Goal: Task Accomplishment & Management: Use online tool/utility

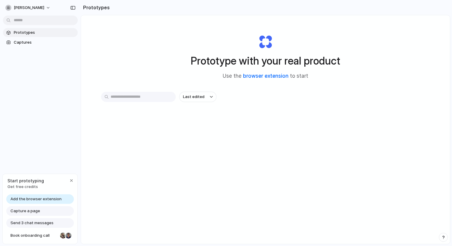
click at [266, 76] on link "browser extension" at bounding box center [265, 76] width 45 height 6
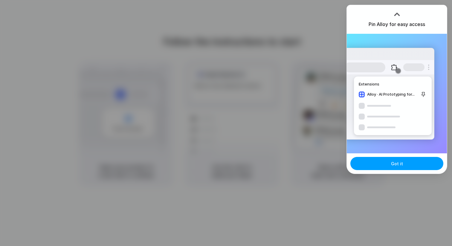
click at [388, 165] on button "Got it" at bounding box center [396, 163] width 93 height 13
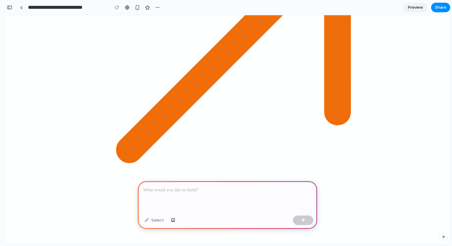
scroll to position [448, 0]
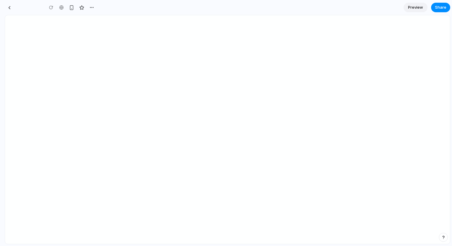
type input "**********"
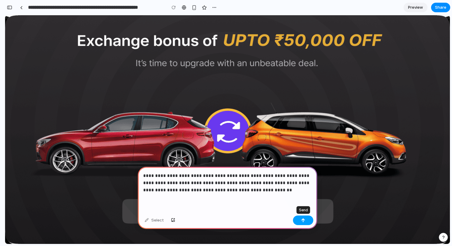
click at [302, 223] on button "button" at bounding box center [303, 221] width 20 height 10
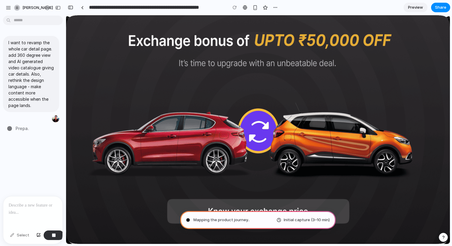
type input "**********"
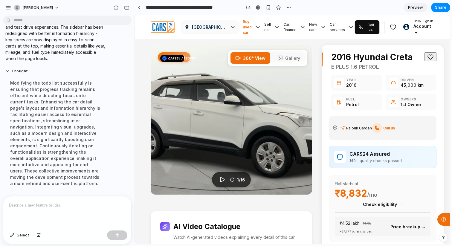
scroll to position [97, 0]
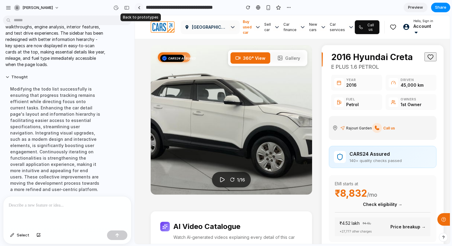
click at [138, 7] on div at bounding box center [139, 7] width 3 height 3
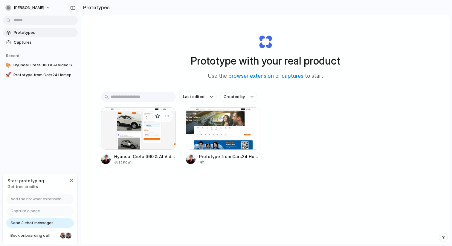
click at [137, 135] on div at bounding box center [138, 128] width 75 height 42
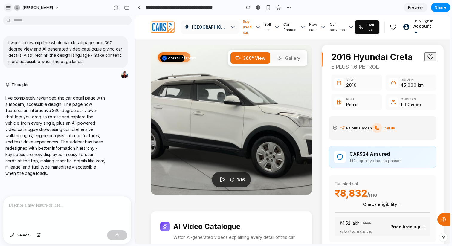
click at [7, 7] on div "button" at bounding box center [8, 7] width 5 height 5
click at [127, 8] on div "button" at bounding box center [126, 8] width 5 height 4
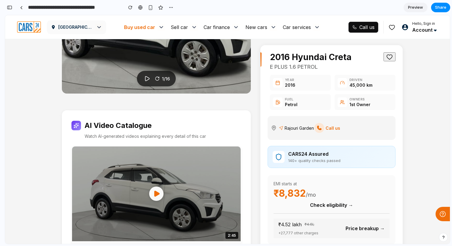
scroll to position [103, 0]
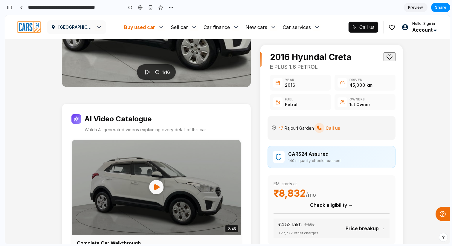
scroll to position [0, 0]
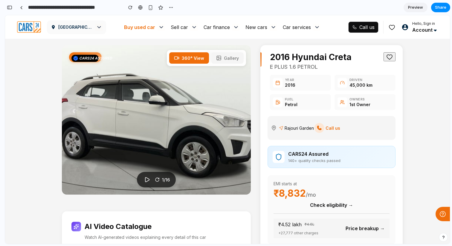
click at [226, 58] on span "Gallery" at bounding box center [231, 58] width 15 height 5
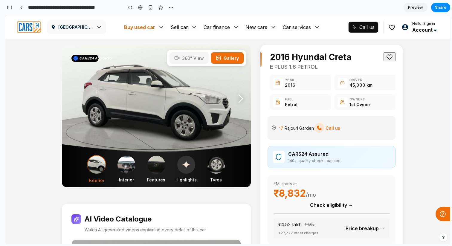
click at [196, 58] on span "360° View" at bounding box center [193, 58] width 22 height 5
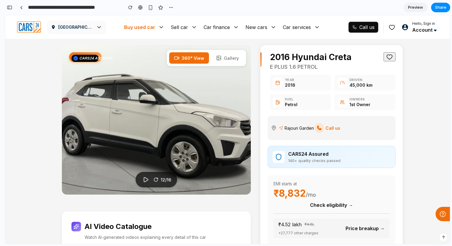
click at [166, 116] on img at bounding box center [156, 119] width 189 height 149
click at [144, 182] on icon "Play rotation" at bounding box center [146, 179] width 4 height 4
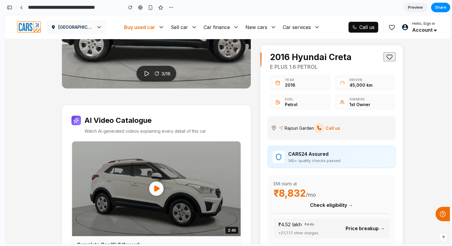
scroll to position [138, 0]
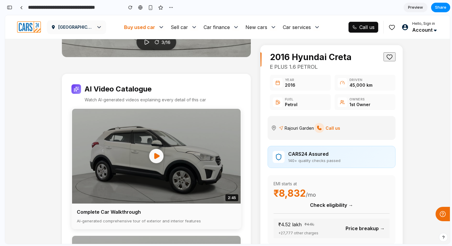
click at [159, 158] on icon at bounding box center [156, 155] width 7 height 7
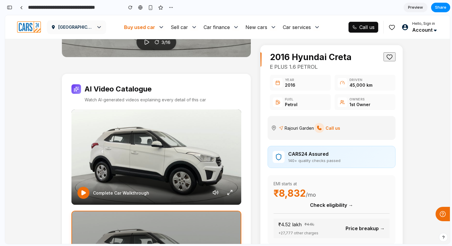
click at [83, 194] on icon at bounding box center [84, 193] width 4 height 4
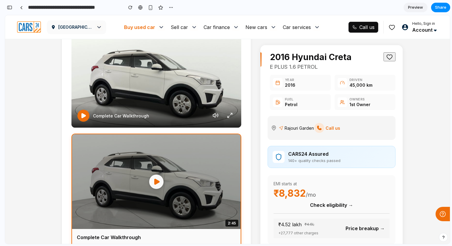
scroll to position [216, 0]
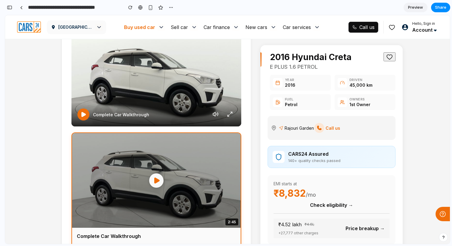
click at [153, 184] on icon at bounding box center [156, 180] width 7 height 7
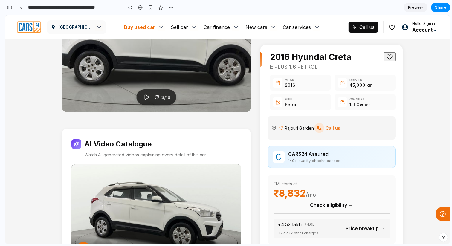
scroll to position [0, 0]
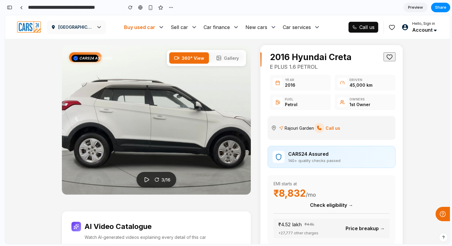
click at [415, 9] on span "Preview" at bounding box center [415, 7] width 15 height 6
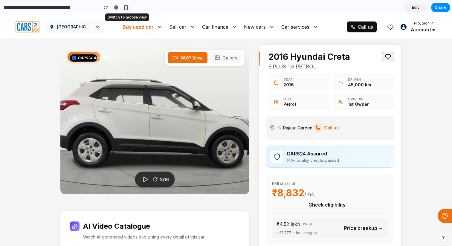
click at [125, 9] on div "button" at bounding box center [125, 7] width 5 height 5
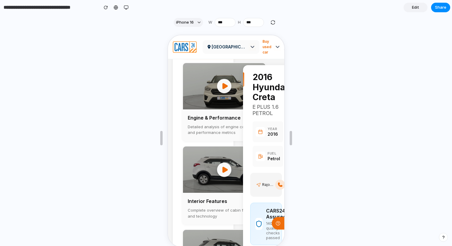
scroll to position [367, 0]
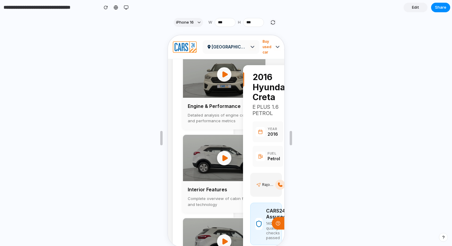
click at [271, 25] on button "button" at bounding box center [272, 22] width 7 height 7
type input "***"
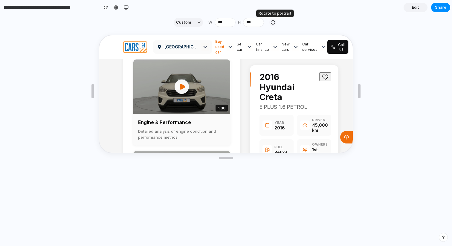
scroll to position [365, 0]
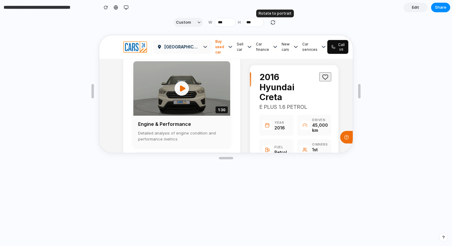
click at [273, 24] on div "button" at bounding box center [272, 22] width 5 height 5
type input "***"
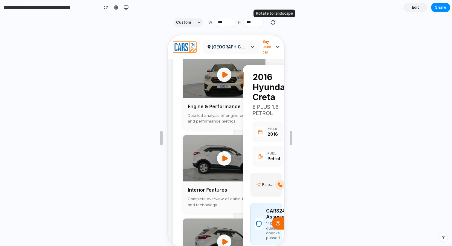
scroll to position [366, 0]
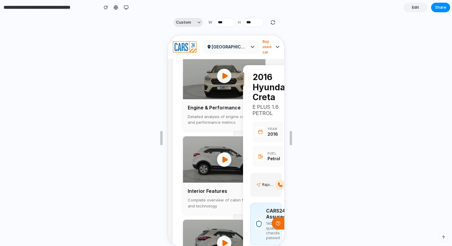
click at [189, 25] on button "Custom" at bounding box center [188, 22] width 29 height 9
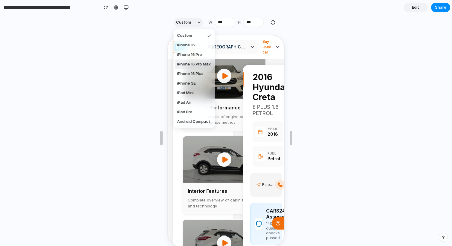
click at [202, 64] on span "iPhone 16 Pro Max" at bounding box center [193, 64] width 33 height 6
type input "***"
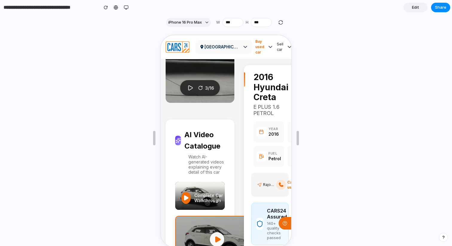
scroll to position [0, 0]
